Goal: Task Accomplishment & Management: Use online tool/utility

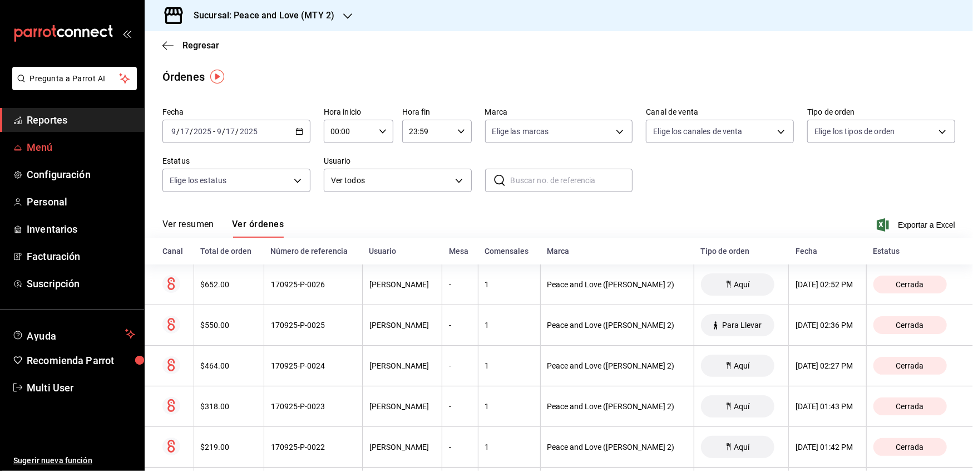
click at [39, 150] on span "Menú" at bounding box center [81, 147] width 108 height 15
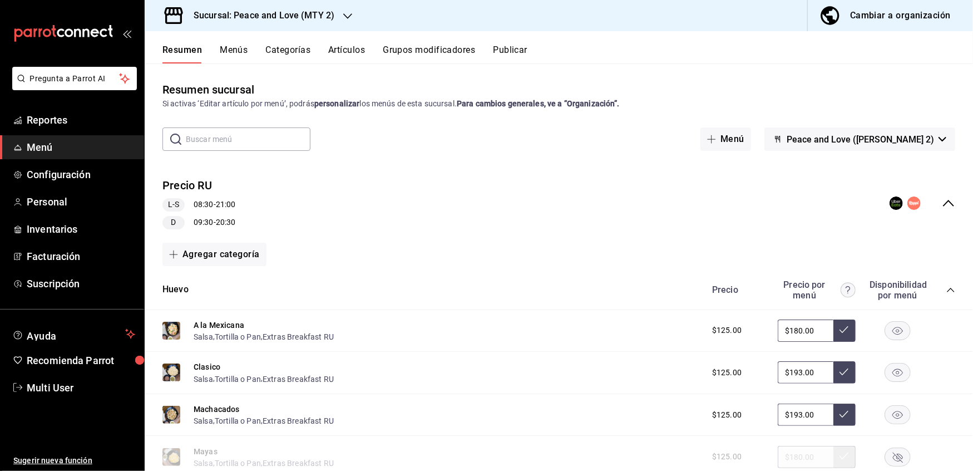
click at [703, 200] on div "Precio RU L-S 08:30 - 21:00 D 09:30 - 20:30" at bounding box center [559, 204] width 828 height 70
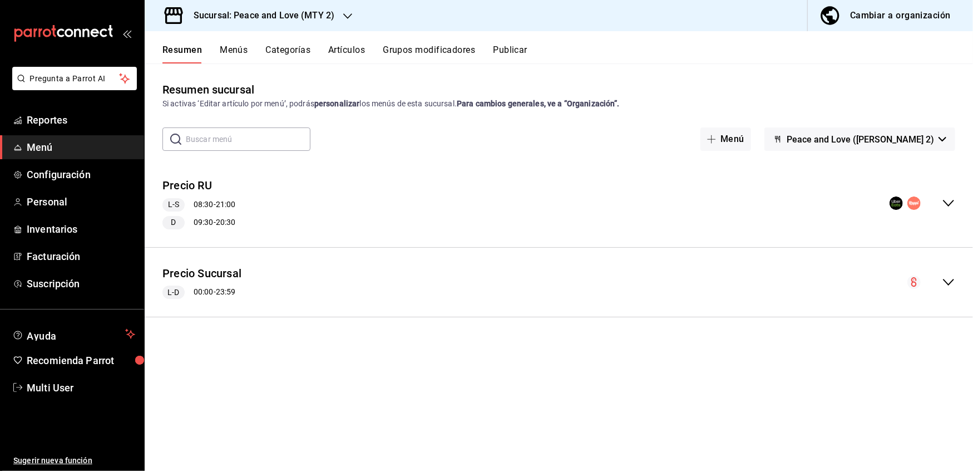
click at [703, 280] on icon "collapse-menu-row" at bounding box center [948, 281] width 13 height 13
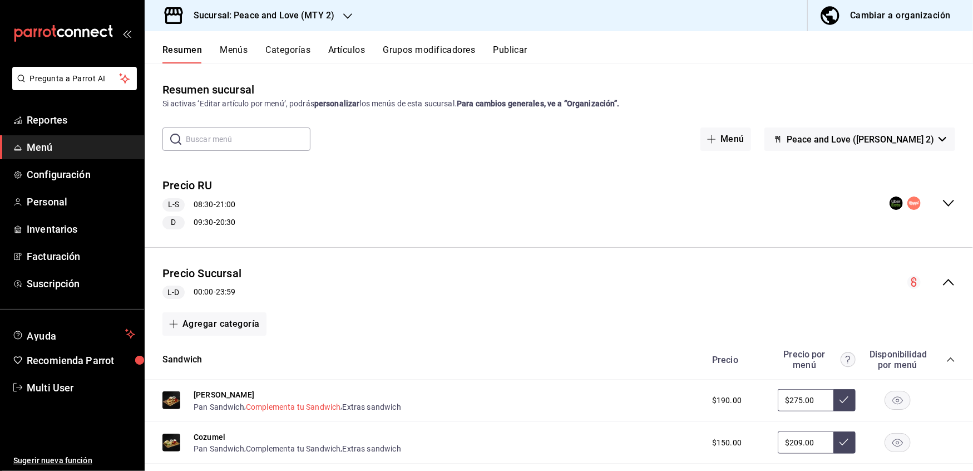
click at [276, 327] on button "Complementa tu Sandwich" at bounding box center [293, 406] width 95 height 11
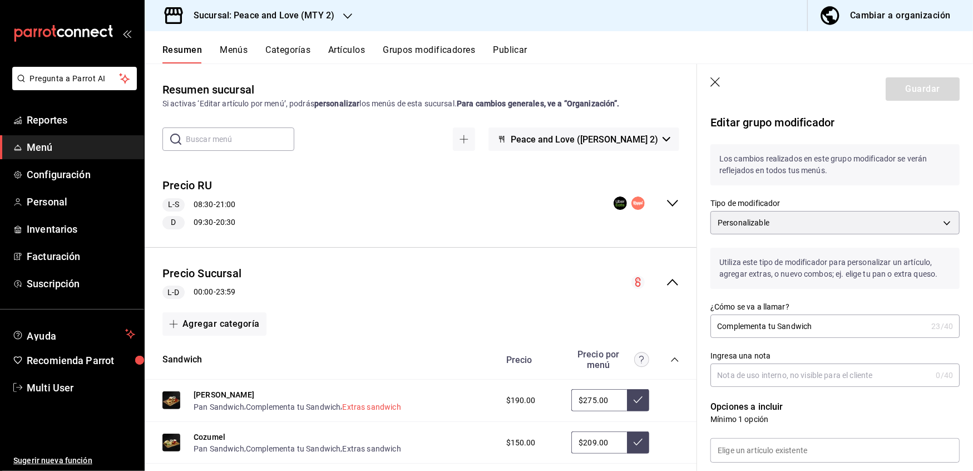
click at [372, 327] on button "Extras sandwich" at bounding box center [372, 406] width 58 height 11
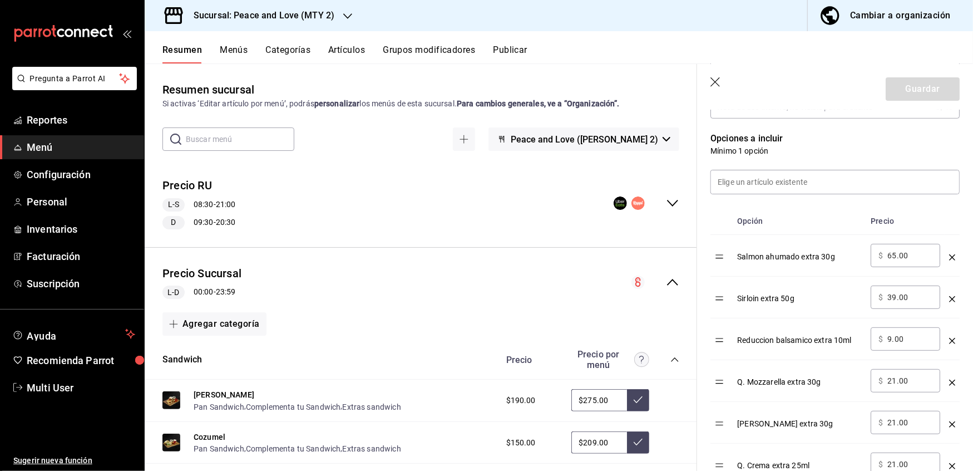
scroll to position [270, 0]
drag, startPoint x: 414, startPoint y: 50, endPoint x: 410, endPoint y: 23, distance: 27.0
click at [410, 23] on div "Sucursal: Peace and Love (MTY 2) Cambiar a organización Resumen Menús Categoría…" at bounding box center [559, 235] width 828 height 471
